Goal: Information Seeking & Learning: Find specific fact

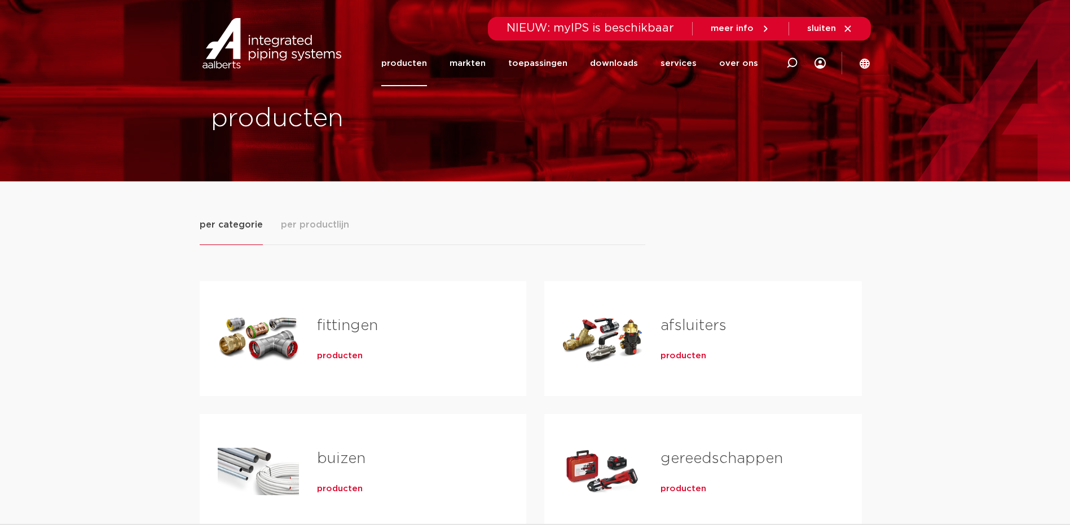
click at [349, 360] on span "producten" at bounding box center [340, 356] width 46 height 11
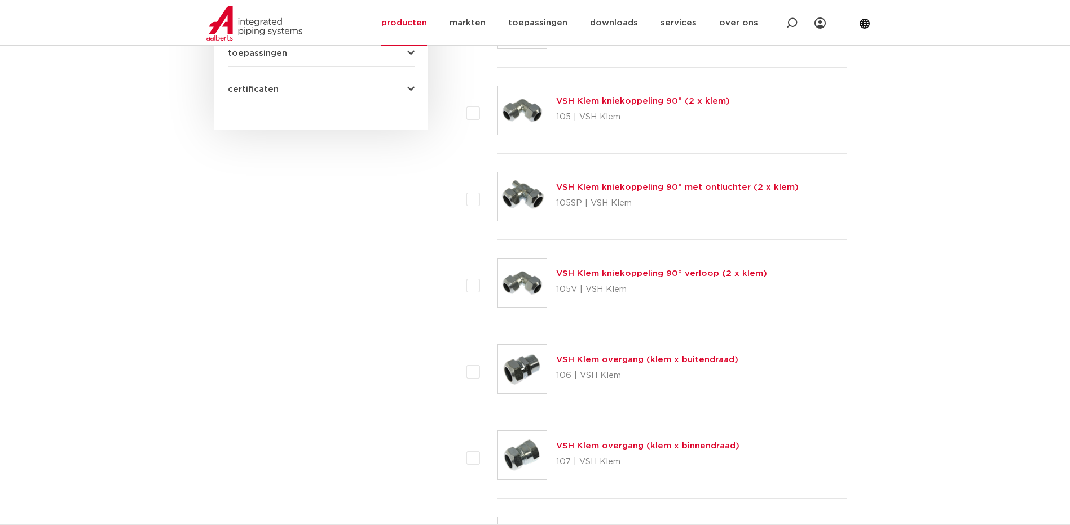
scroll to position [167, 0]
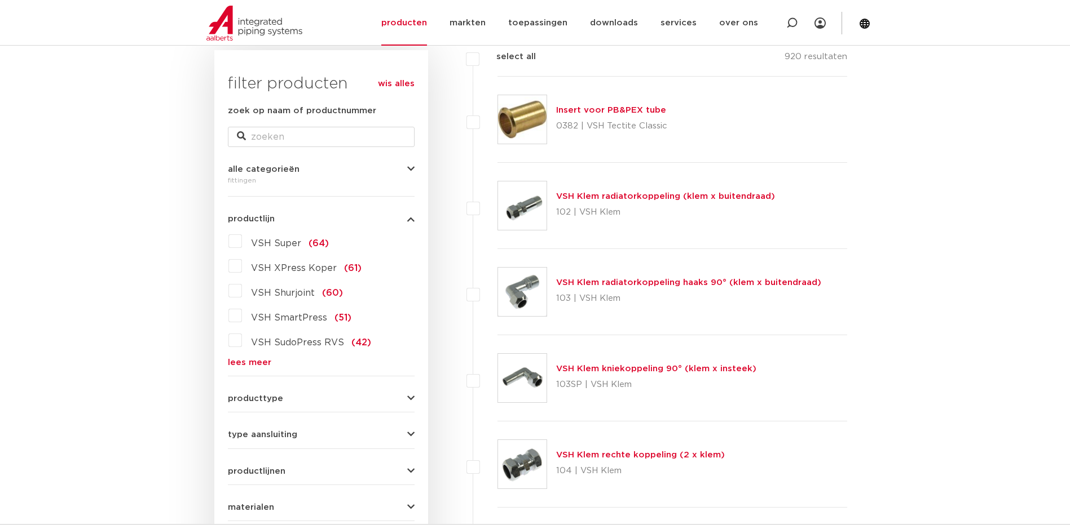
drag, startPoint x: 323, startPoint y: 336, endPoint x: 338, endPoint y: 193, distance: 144.0
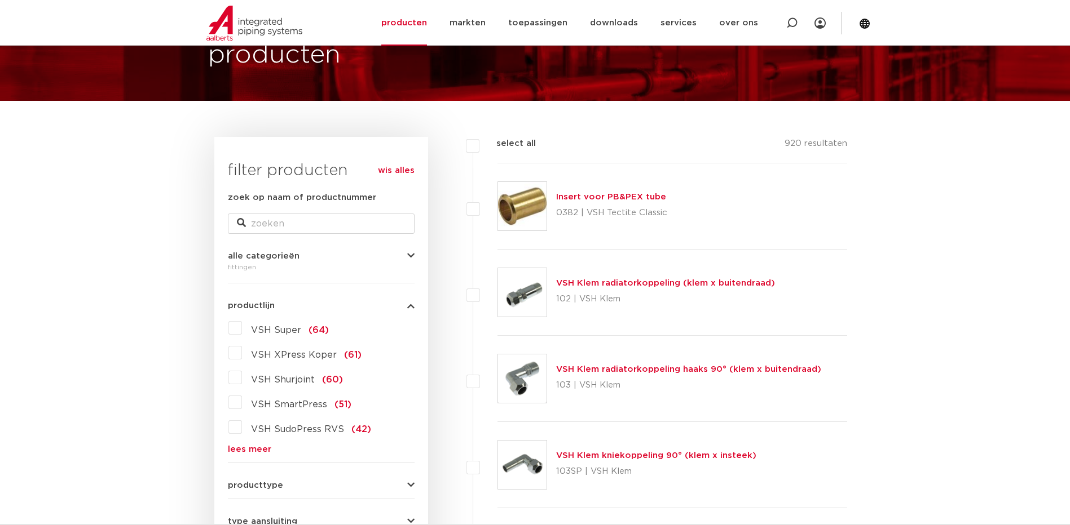
scroll to position [113, 0]
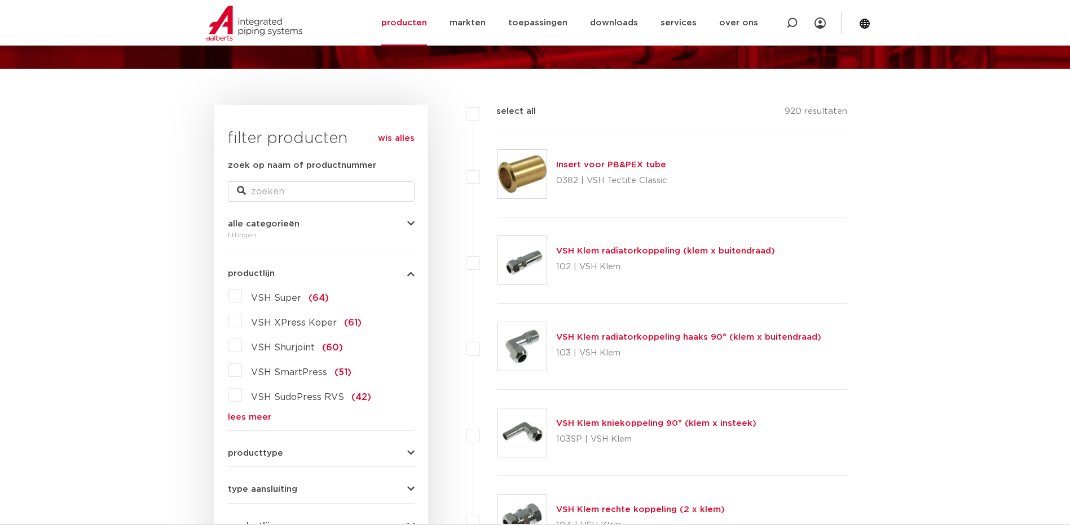
click at [313, 396] on span "VSH SudoPress RVS" at bounding box center [297, 397] width 93 height 9
click at [0, 0] on input "VSH SudoPress RVS (42)" at bounding box center [0, 0] width 0 height 0
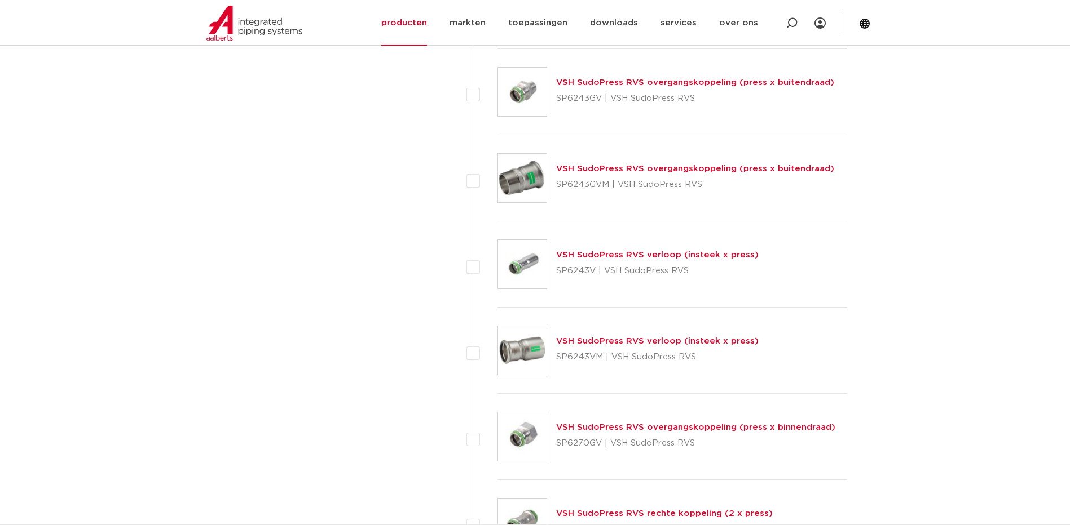
scroll to position [1635, 0]
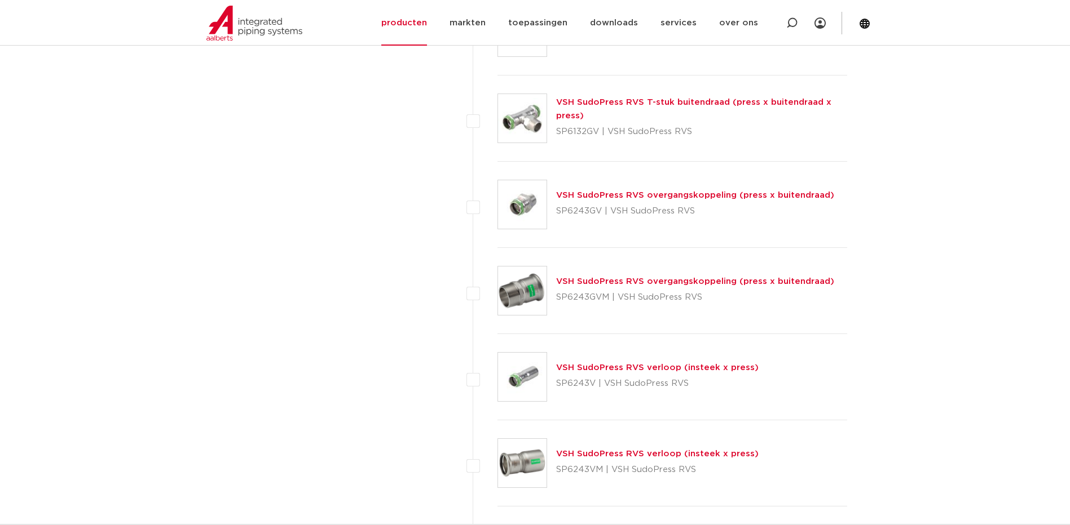
click at [715, 196] on link "VSH SudoPress RVS overgangskoppeling (press x buitendraad)" at bounding box center [695, 195] width 278 height 8
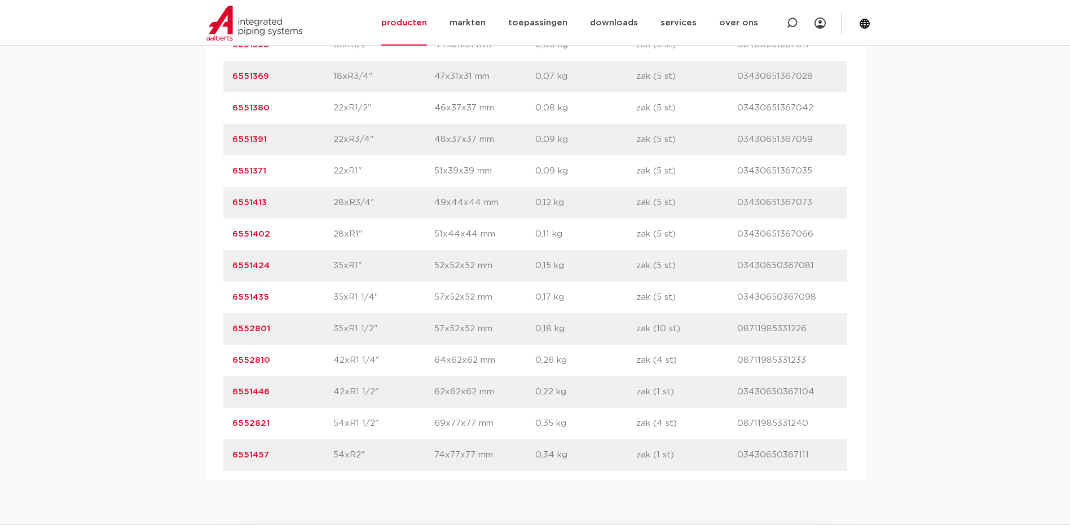
scroll to position [902, 0]
drag, startPoint x: 276, startPoint y: 267, endPoint x: 231, endPoint y: 268, distance: 45.1
click at [231, 268] on div "artikelnummer 6551424 afmeting 35xR1" [GEOGRAPHIC_DATA] 52x52x52 mm gewicht 0,1…" at bounding box center [535, 265] width 624 height 32
drag, startPoint x: 231, startPoint y: 268, endPoint x: 236, endPoint y: 263, distance: 6.8
copy link "6551424"
